Goal: Navigation & Orientation: Locate item on page

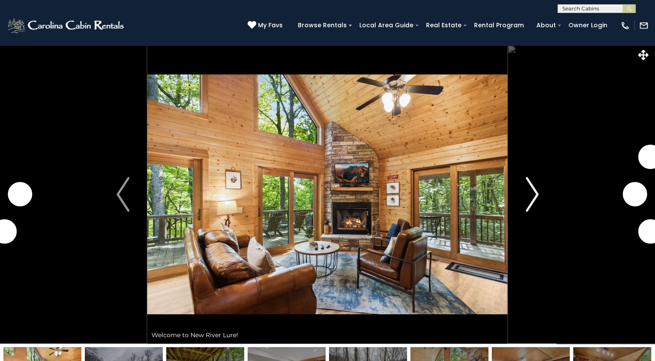
click at [534, 200] on img "Next" at bounding box center [532, 194] width 13 height 35
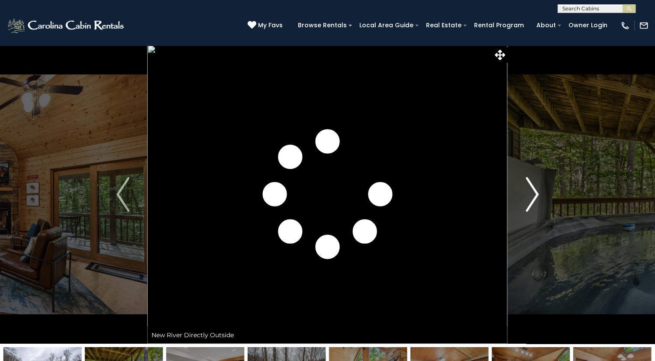
click at [534, 200] on img "Next" at bounding box center [532, 194] width 13 height 35
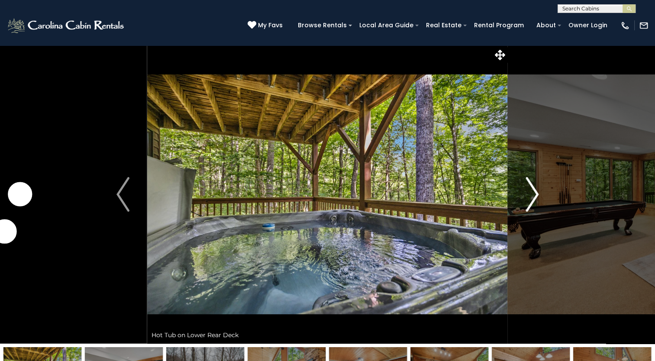
click at [534, 200] on img "Next" at bounding box center [532, 194] width 13 height 35
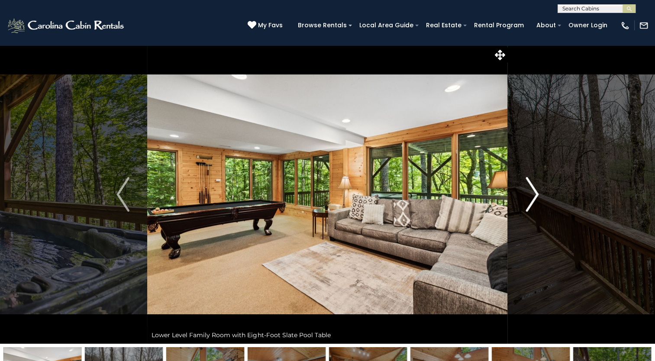
click at [534, 200] on img "Next" at bounding box center [532, 194] width 13 height 35
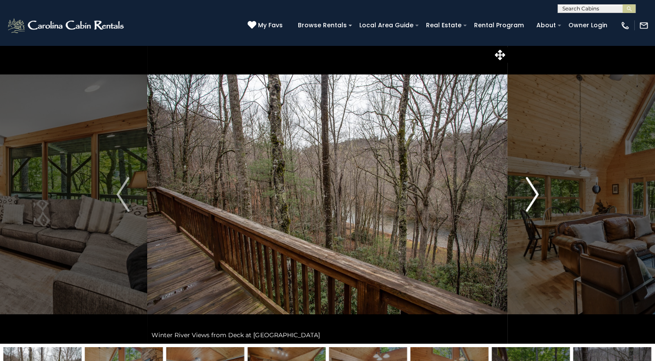
click at [534, 200] on img "Next" at bounding box center [532, 194] width 13 height 35
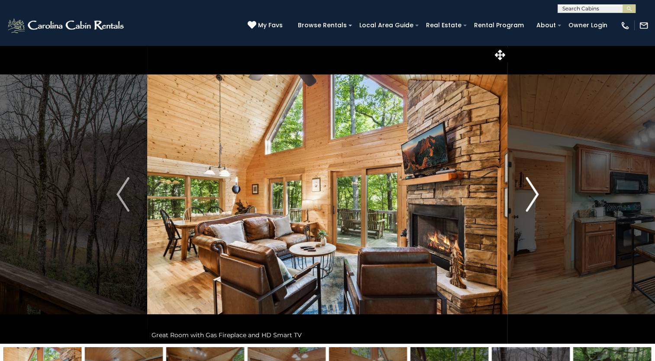
click at [534, 200] on img "Next" at bounding box center [532, 194] width 13 height 35
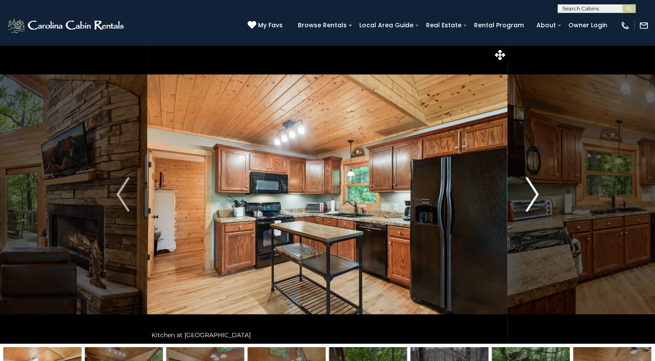
click at [534, 200] on img "Next" at bounding box center [532, 194] width 13 height 35
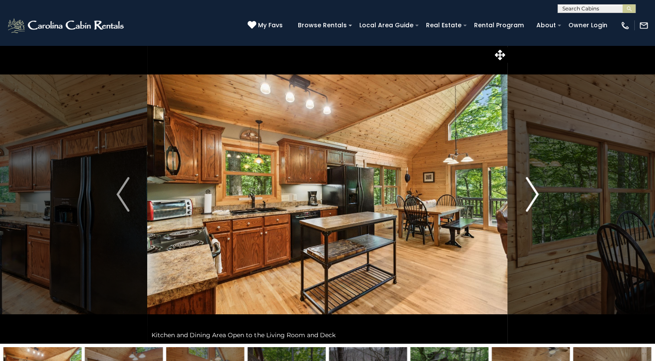
click at [534, 200] on img "Next" at bounding box center [532, 194] width 13 height 35
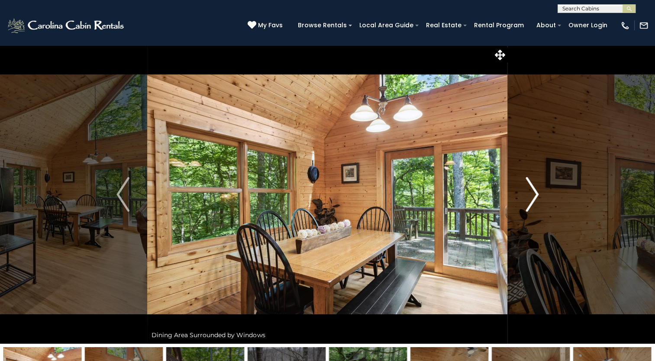
click at [534, 200] on img "Next" at bounding box center [532, 194] width 13 height 35
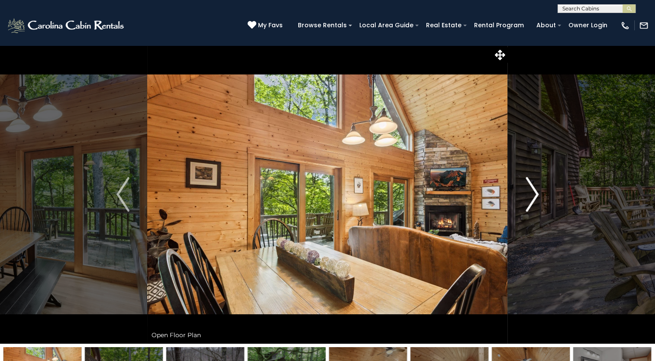
click at [534, 200] on img "Next" at bounding box center [532, 194] width 13 height 35
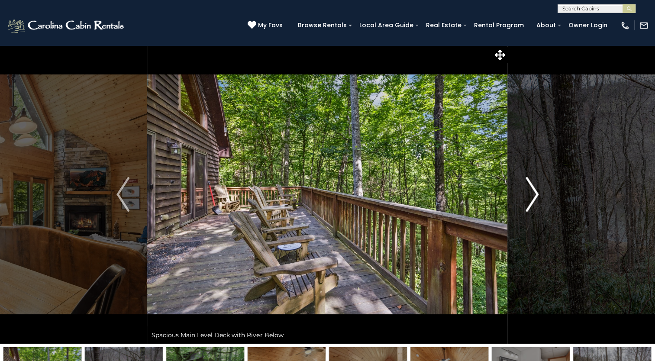
click at [534, 200] on img "Next" at bounding box center [532, 194] width 13 height 35
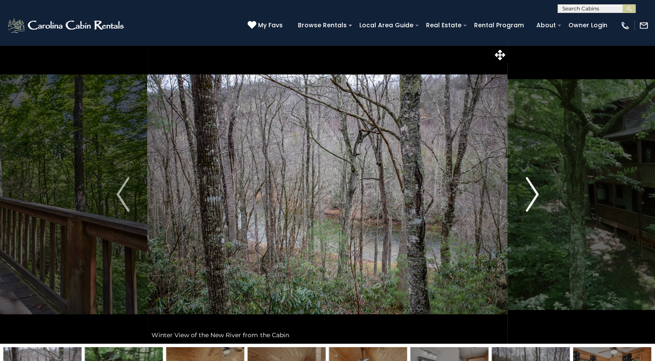
click at [534, 200] on img "Next" at bounding box center [532, 194] width 13 height 35
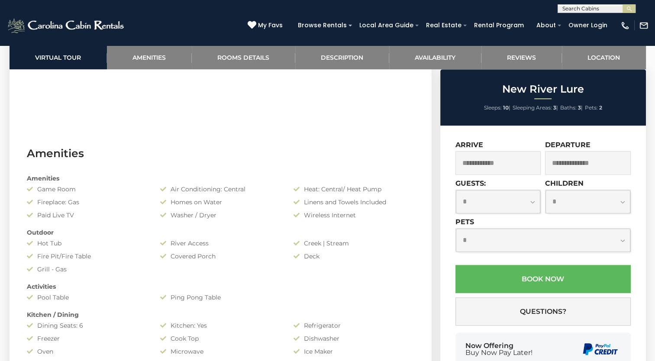
scroll to position [693, 0]
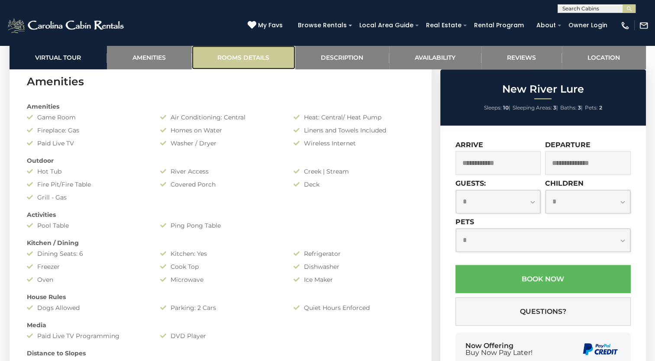
click at [254, 56] on link "Rooms Details" at bounding box center [243, 57] width 103 height 24
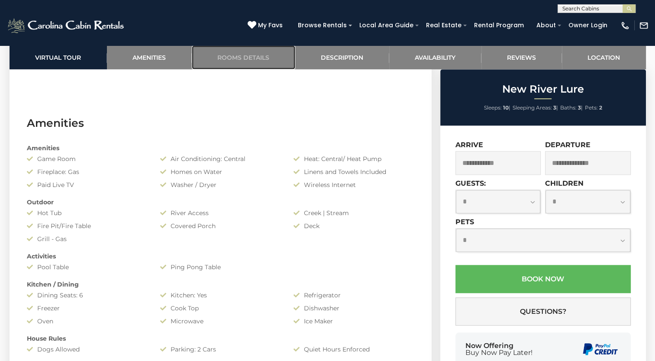
scroll to position [627, 0]
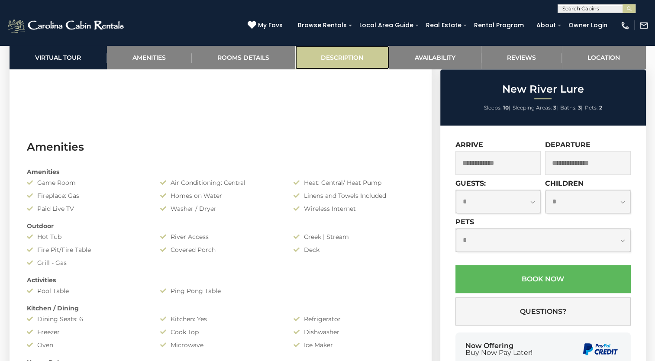
click at [339, 55] on link "Description" at bounding box center [342, 57] width 94 height 24
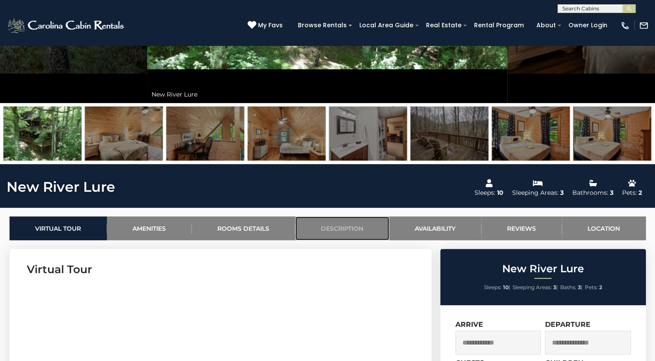
scroll to position [207, 0]
